Goal: Information Seeking & Learning: Learn about a topic

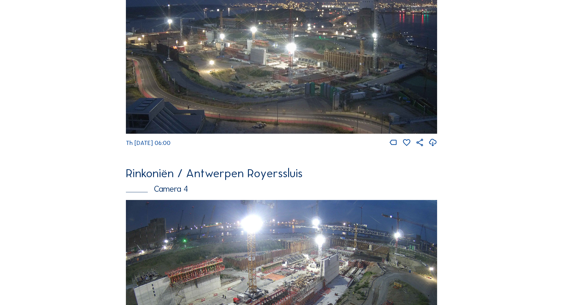
scroll to position [502, 0]
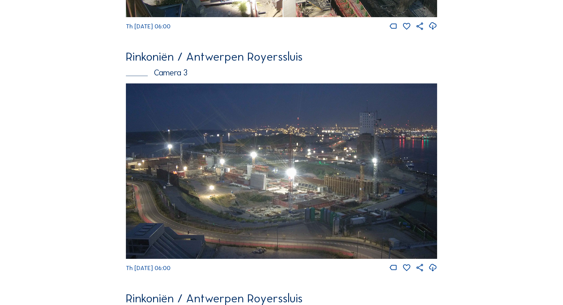
click at [241, 175] on img at bounding box center [281, 170] width 311 height 175
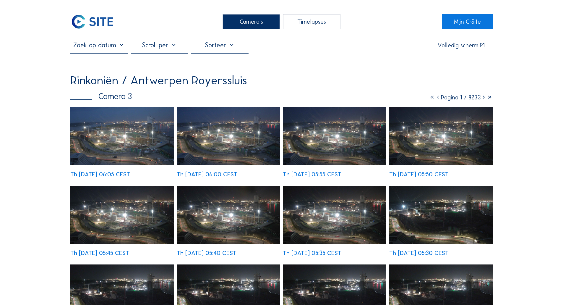
click at [105, 146] on img at bounding box center [121, 136] width 103 height 58
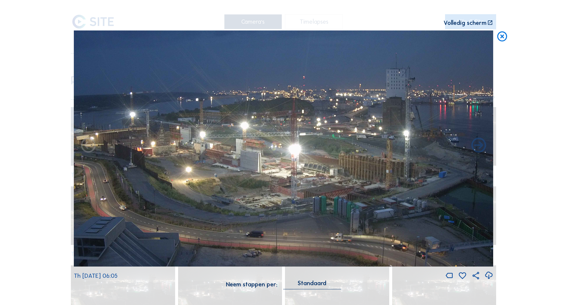
click at [505, 36] on icon at bounding box center [502, 36] width 12 height 12
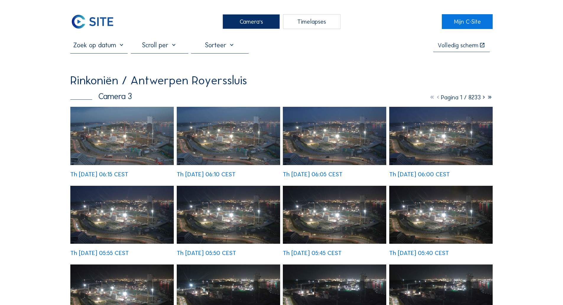
click at [142, 130] on img at bounding box center [121, 136] width 103 height 58
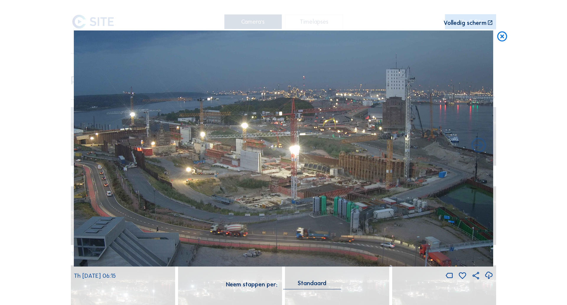
click at [501, 37] on icon at bounding box center [502, 36] width 12 height 12
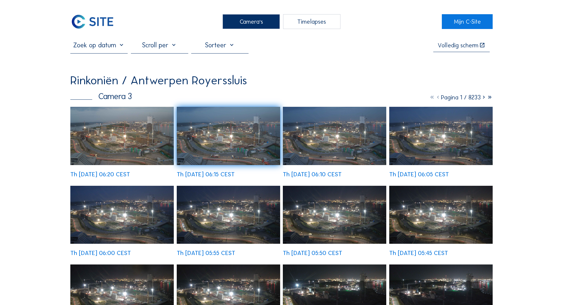
click at [248, 25] on div "Camera's" at bounding box center [250, 21] width 57 height 15
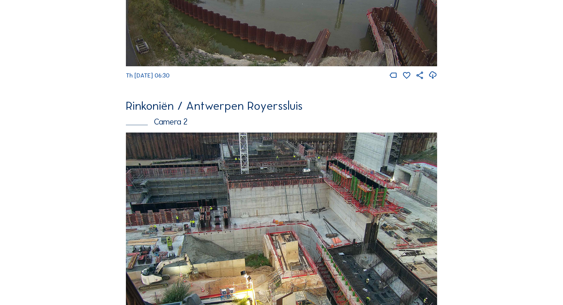
scroll to position [266, 0]
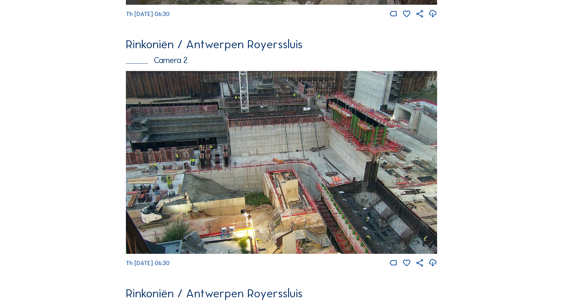
click at [335, 194] on img at bounding box center [281, 162] width 311 height 183
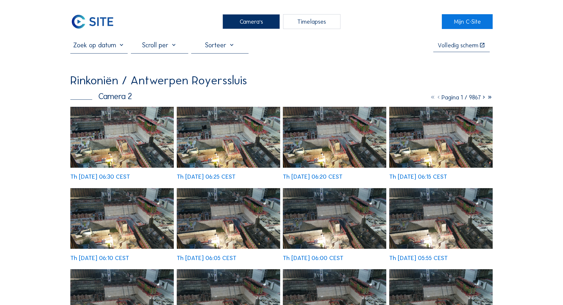
click at [137, 124] on div "Th [DATE] 06:30 CEST Th [DATE] 06:25 CEST Th [DATE] 06:20 CEST Th [DATE] 06:15 …" at bounding box center [281, 265] width 422 height 316
click at [138, 136] on div "Th [DATE] 06:30 CEST Th [DATE] 06:25 CEST Th [DATE] 06:20 CEST Th [DATE] 06:15 …" at bounding box center [281, 265] width 422 height 316
click at [120, 147] on img at bounding box center [121, 137] width 103 height 61
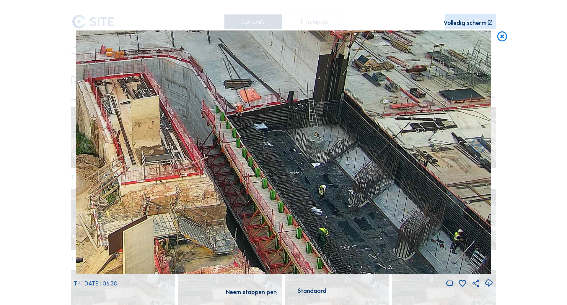
drag, startPoint x: 450, startPoint y: 244, endPoint x: 362, endPoint y: 132, distance: 142.8
click at [362, 132] on img at bounding box center [283, 152] width 415 height 244
drag, startPoint x: 442, startPoint y: 250, endPoint x: 407, endPoint y: 213, distance: 51.0
click at [407, 213] on img at bounding box center [283, 152] width 415 height 244
click at [42, 34] on div "Scroll om door de tijd te reizen | Druk op de 'Alt'-knop + scroll om te Zoomen …" at bounding box center [283, 152] width 567 height 305
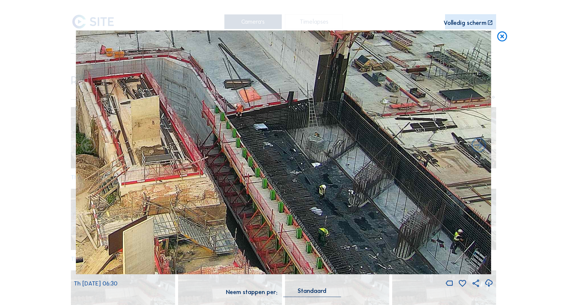
click at [503, 39] on icon at bounding box center [502, 36] width 12 height 12
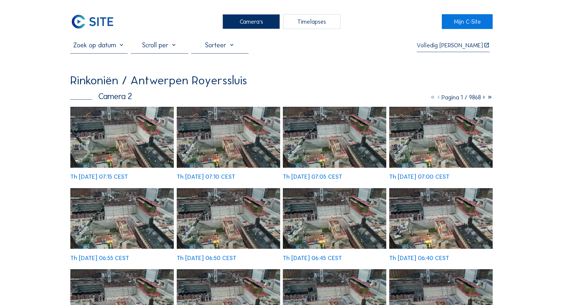
click at [130, 124] on div "Th 14 Aug 2025 07:15 CEST Th 14 Aug 2025 07:10 CEST Th 14 Aug 2025 07:05 CEST T…" at bounding box center [281, 265] width 422 height 316
click at [127, 188] on div "Th [DATE] 06:55 CEST" at bounding box center [121, 224] width 103 height 73
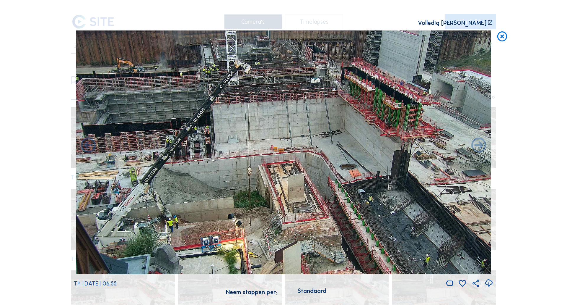
click at [505, 39] on icon at bounding box center [502, 36] width 12 height 12
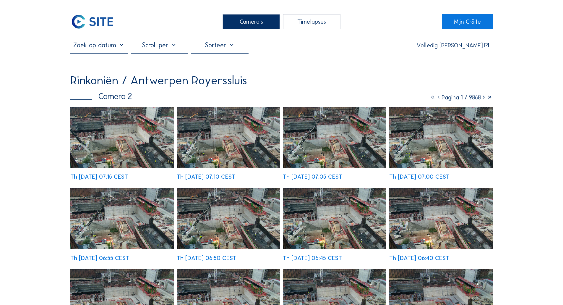
click at [255, 20] on div "Camera's" at bounding box center [250, 21] width 57 height 15
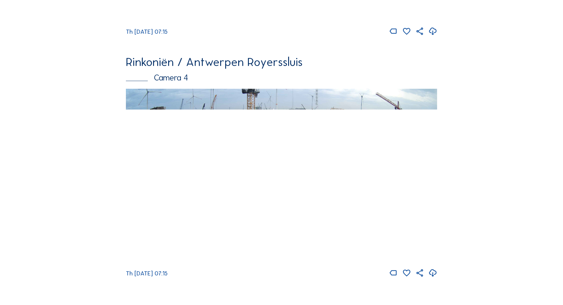
scroll to position [738, 0]
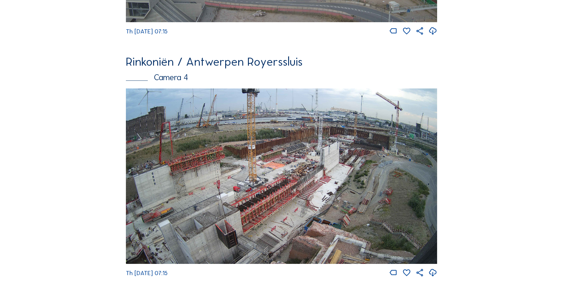
click at [199, 171] on img at bounding box center [281, 175] width 311 height 175
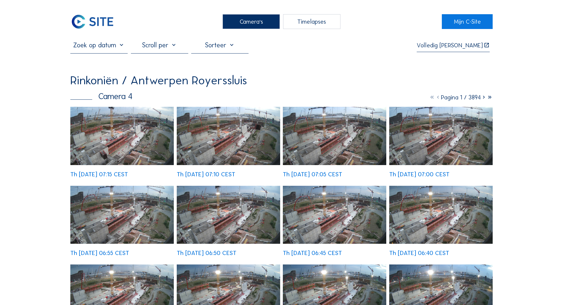
click at [124, 186] on div "Th [DATE] 06:55 CEST" at bounding box center [121, 221] width 103 height 70
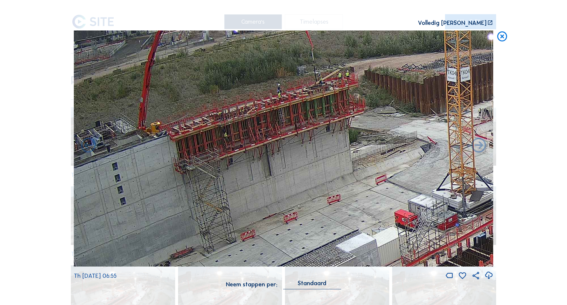
drag, startPoint x: 155, startPoint y: 149, endPoint x: 263, endPoint y: 129, distance: 110.4
click at [263, 129] on img at bounding box center [283, 148] width 419 height 236
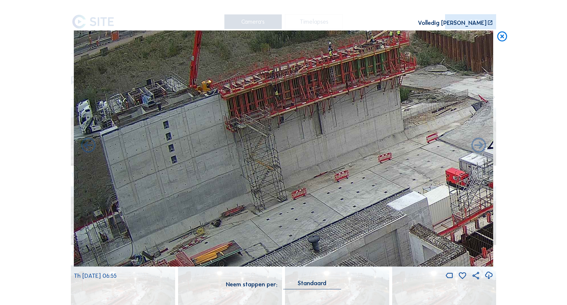
drag, startPoint x: 255, startPoint y: 203, endPoint x: 371, endPoint y: 161, distance: 123.6
click at [371, 161] on img at bounding box center [283, 148] width 419 height 236
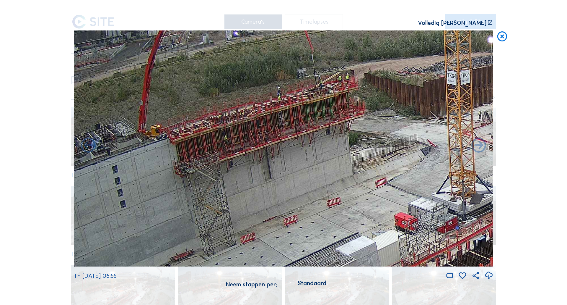
drag, startPoint x: 426, startPoint y: 121, endPoint x: 375, endPoint y: 166, distance: 67.6
click at [375, 166] on img at bounding box center [283, 148] width 419 height 236
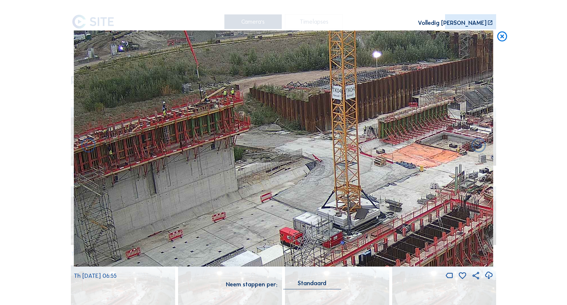
drag, startPoint x: 414, startPoint y: 140, endPoint x: 94, endPoint y: 183, distance: 322.5
click at [95, 183] on img at bounding box center [283, 148] width 419 height 236
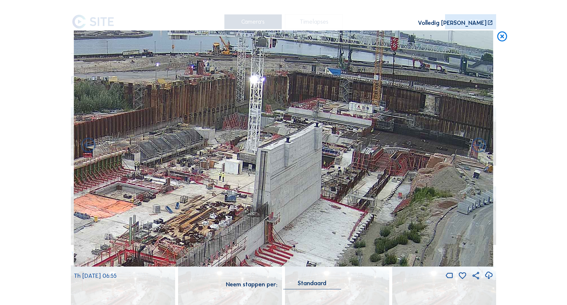
drag, startPoint x: 320, startPoint y: 137, endPoint x: 110, endPoint y: 165, distance: 212.2
click at [110, 165] on img at bounding box center [283, 148] width 419 height 236
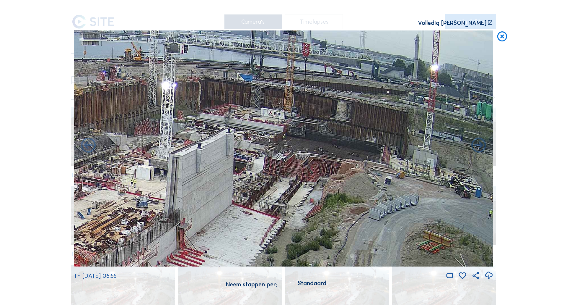
click at [502, 40] on icon at bounding box center [502, 36] width 12 height 12
